Goal: Information Seeking & Learning: Learn about a topic

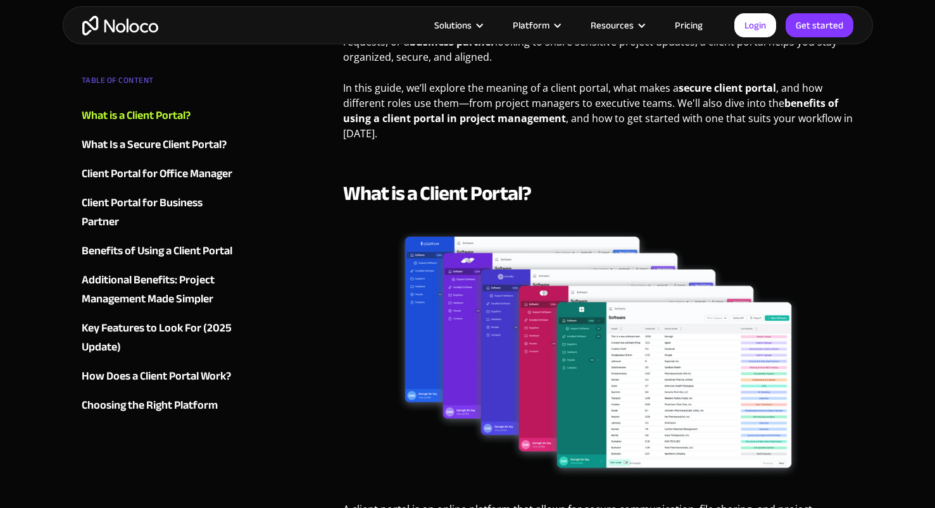
drag, startPoint x: 131, startPoint y: 25, endPoint x: 177, endPoint y: 46, distance: 50.7
click at [131, 25] on img "home" at bounding box center [120, 26] width 76 height 20
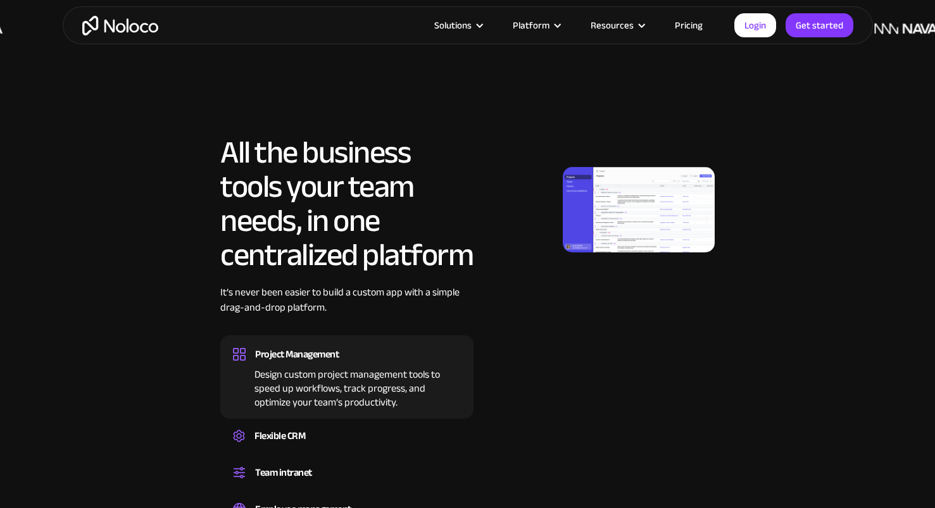
scroll to position [784, 0]
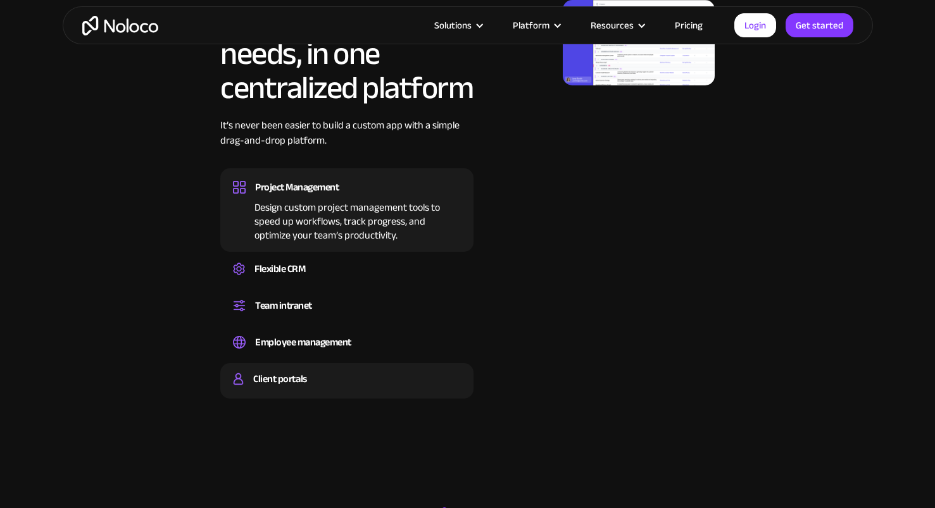
click at [304, 374] on div "Client portals" at bounding box center [279, 379] width 53 height 19
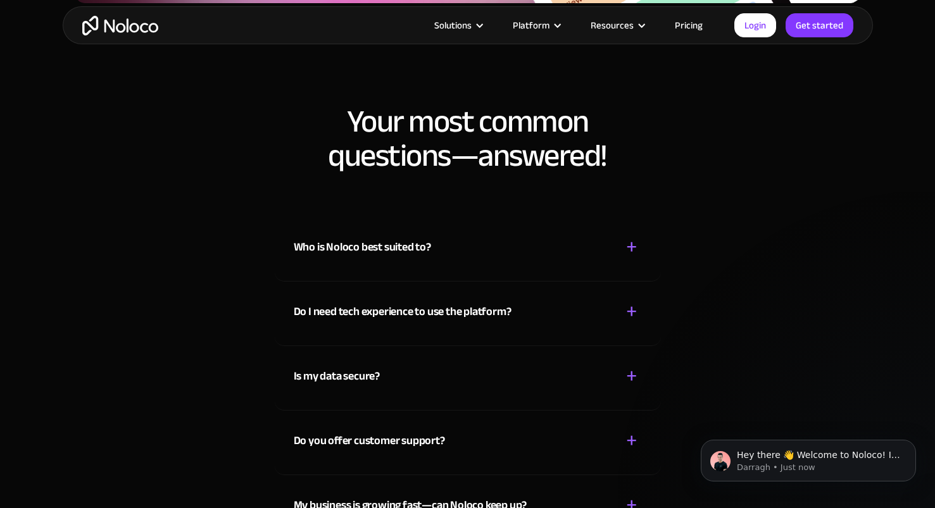
scroll to position [5997, 0]
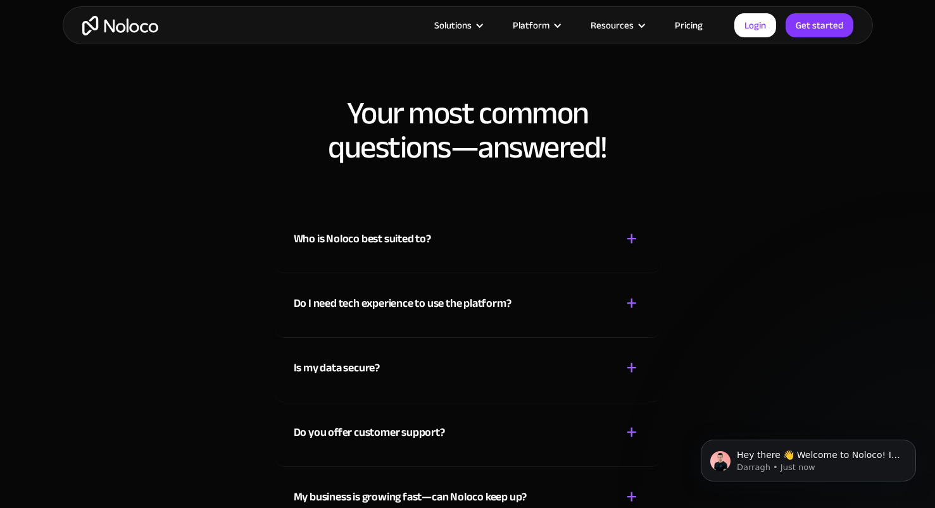
click at [632, 240] on div "+" at bounding box center [631, 239] width 11 height 22
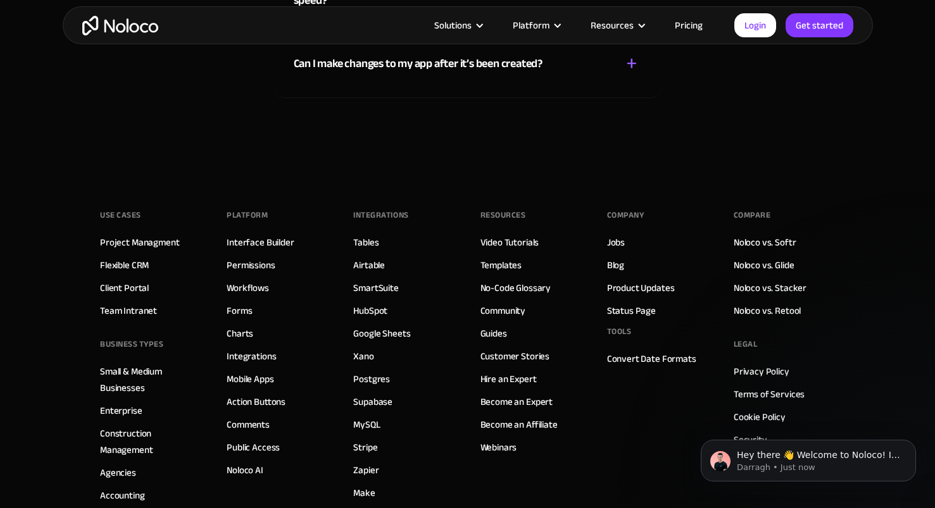
scroll to position [6468, 0]
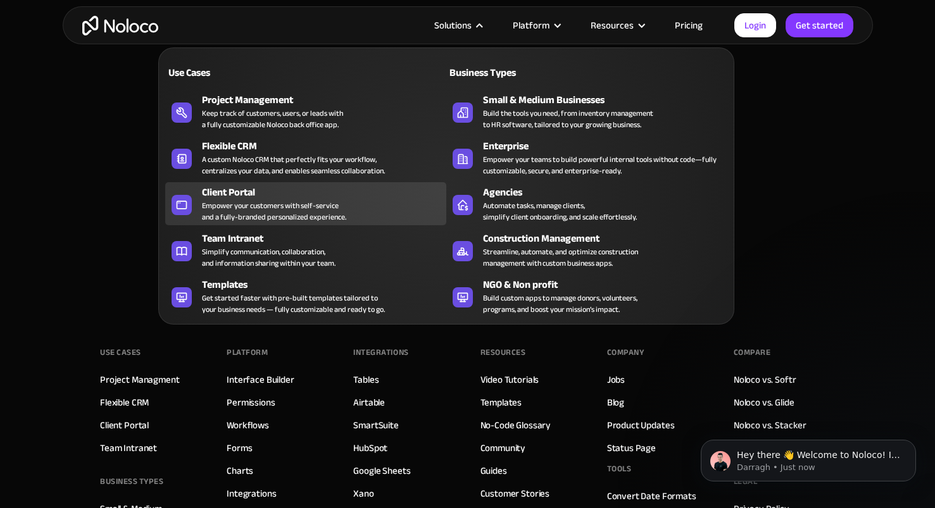
click at [317, 205] on div "Empower your customers with self-service and a fully-branded personalized exper…" at bounding box center [274, 211] width 144 height 23
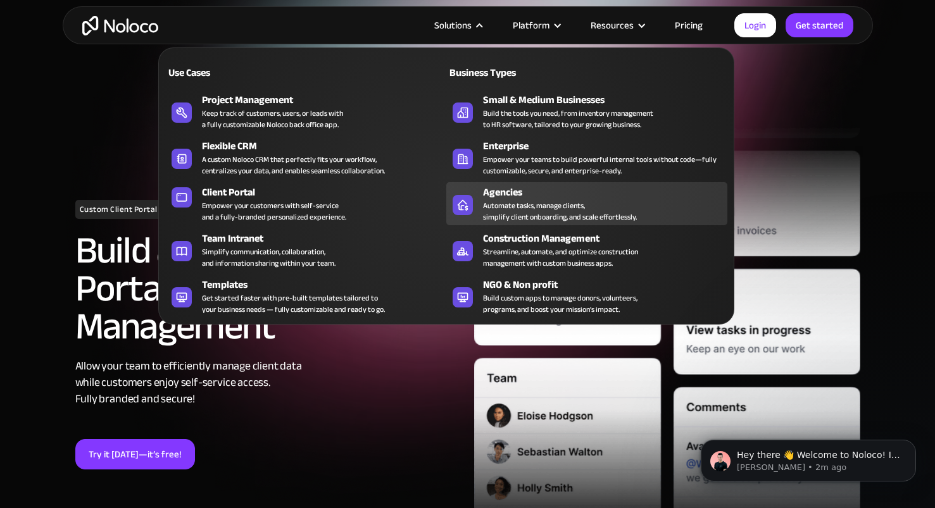
scroll to position [23, 0]
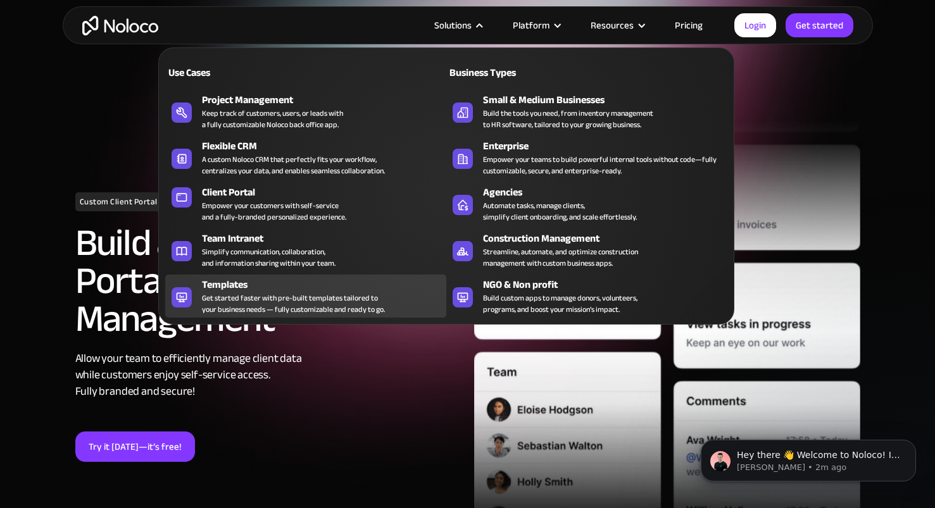
click at [357, 305] on div "Get started faster with pre-built templates tailored to your business needs — f…" at bounding box center [293, 303] width 183 height 23
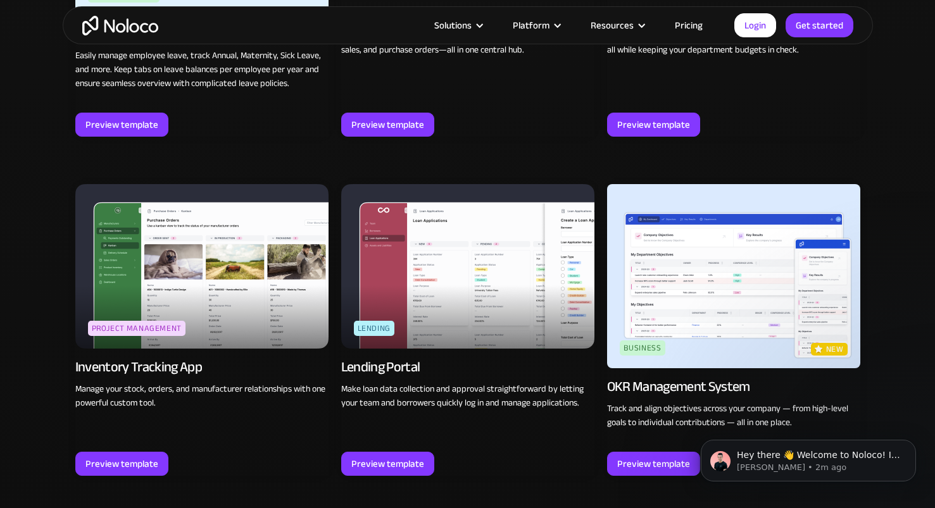
scroll to position [1488, 0]
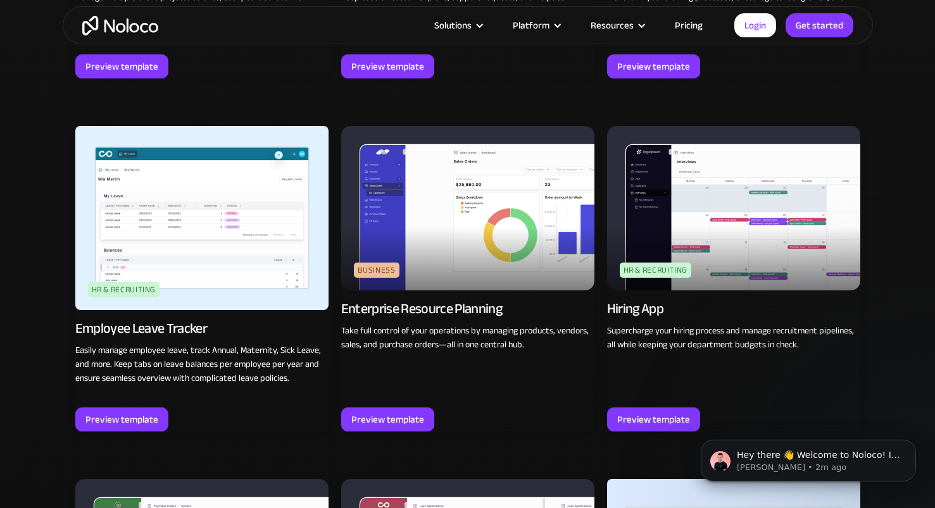
click at [697, 23] on link "Pricing" at bounding box center [688, 25] width 59 height 16
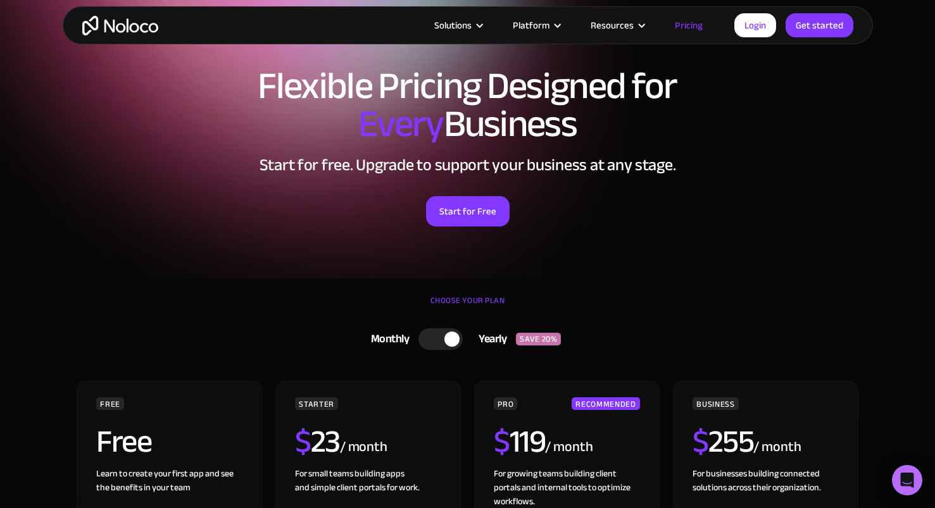
scroll to position [49, 0]
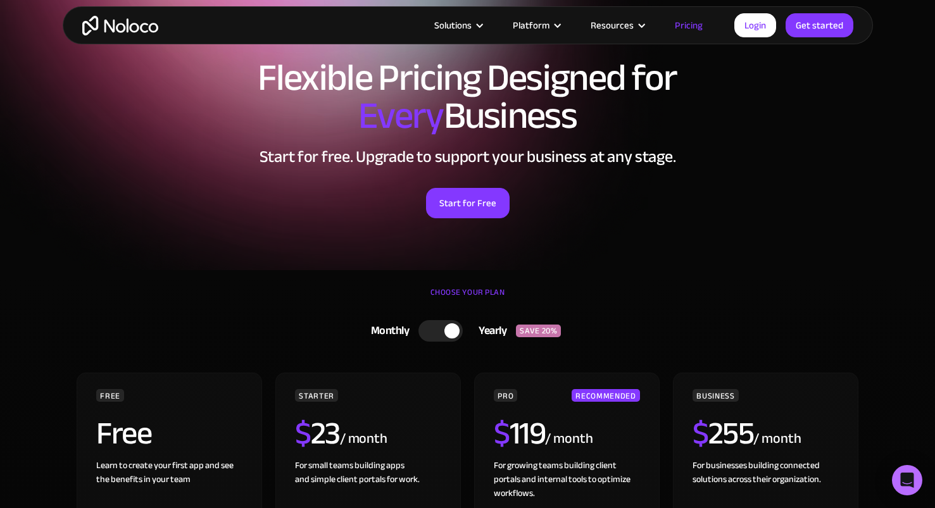
click at [444, 327] on div at bounding box center [440, 331] width 44 height 22
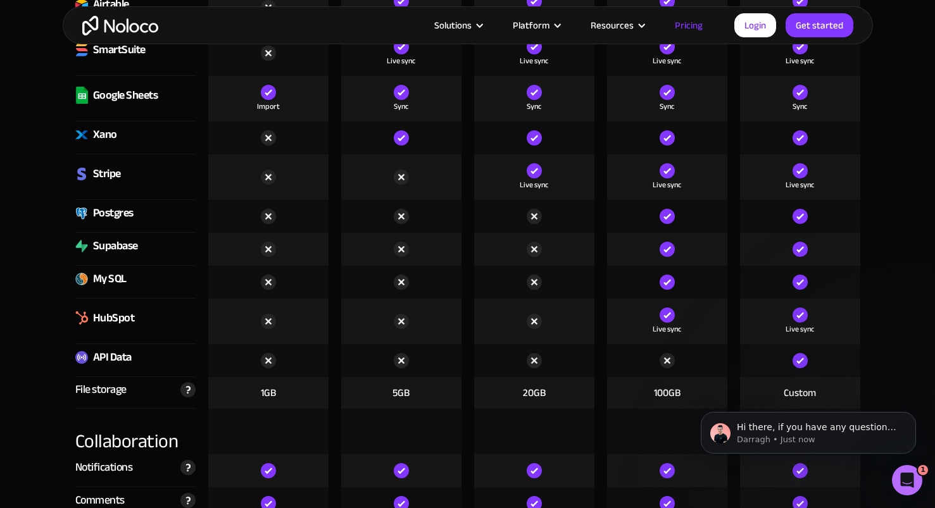
scroll to position [1998, 0]
